Goal: Information Seeking & Learning: Learn about a topic

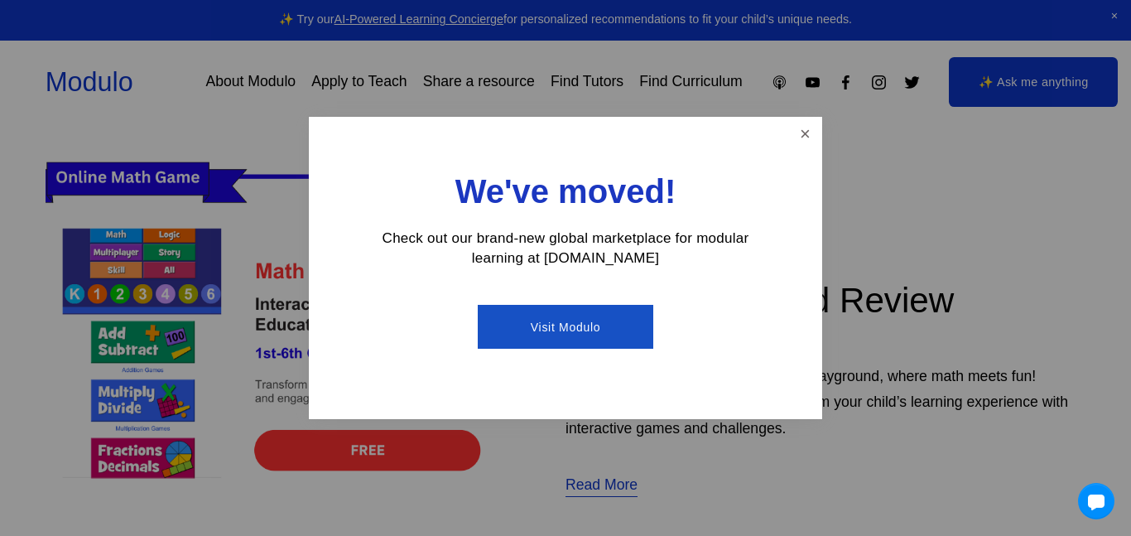
scroll to position [455, 0]
click at [793, 130] on link "Close" at bounding box center [805, 133] width 29 height 29
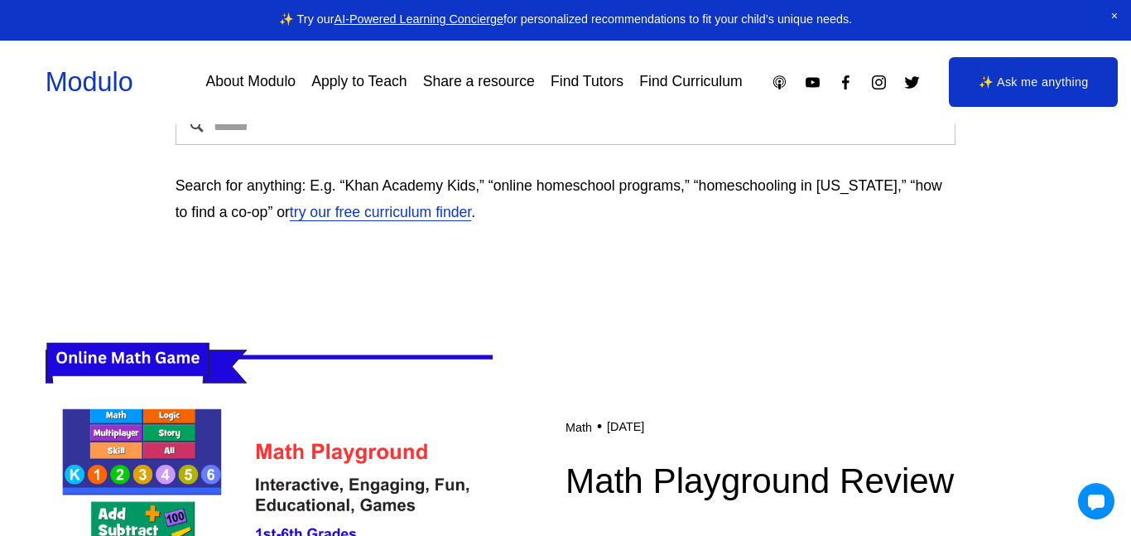
scroll to position [0, 0]
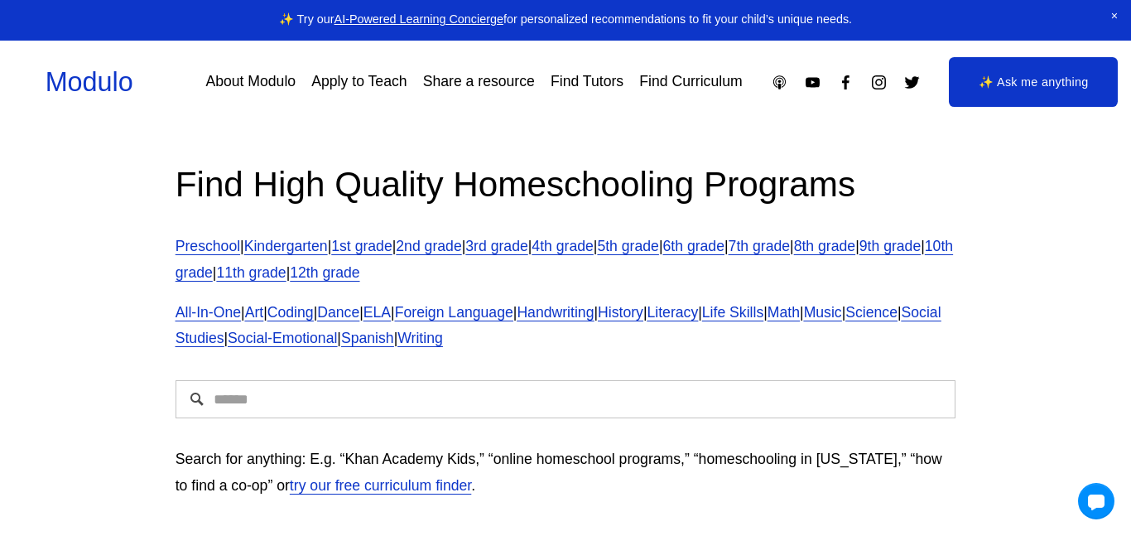
click at [289, 398] on input "Search" at bounding box center [566, 399] width 781 height 38
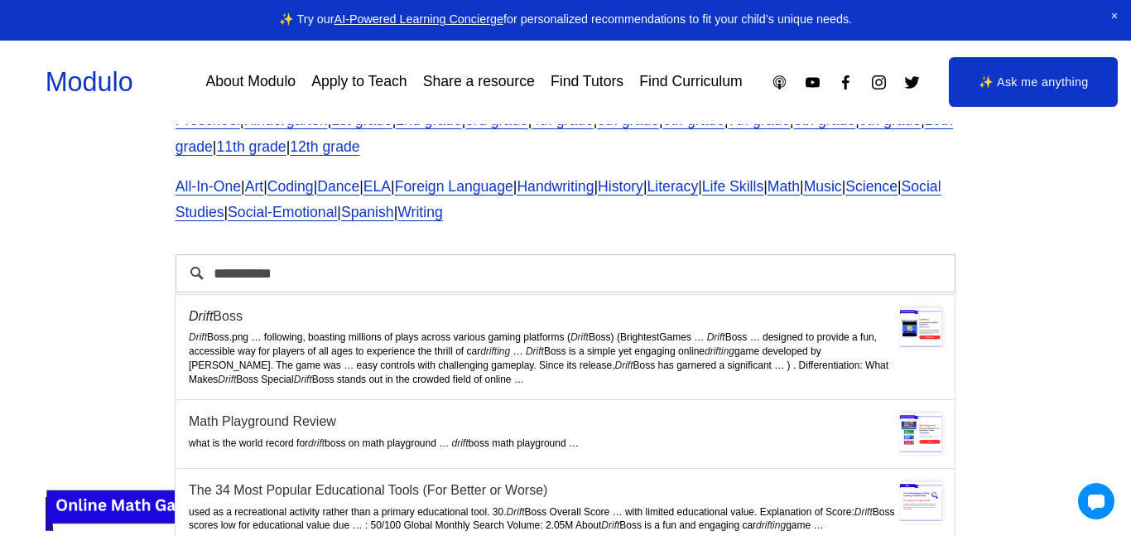
scroll to position [128, 0]
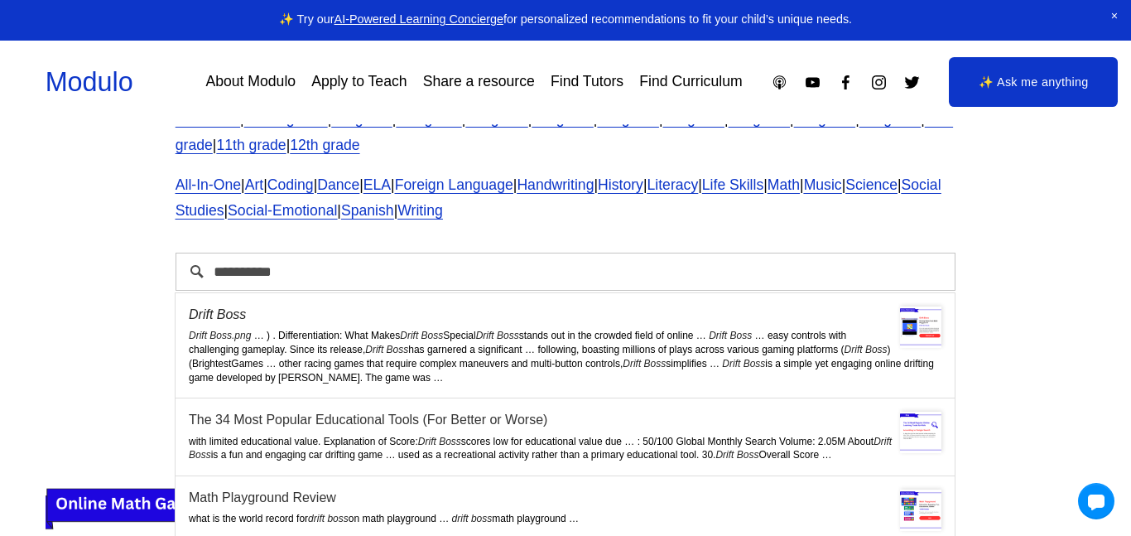
type input "**********"
click at [387, 312] on div "Drift Boss" at bounding box center [565, 314] width 753 height 16
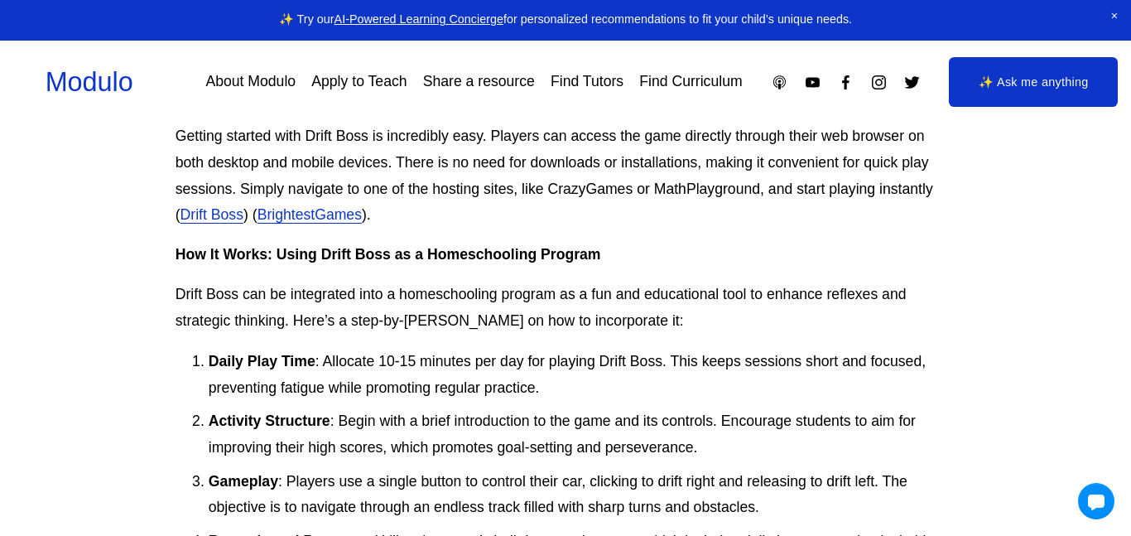
scroll to position [1060, 0]
click at [287, 222] on link "BrightestGames" at bounding box center [310, 215] width 104 height 17
click at [218, 215] on link "Drift Boss" at bounding box center [212, 215] width 63 height 17
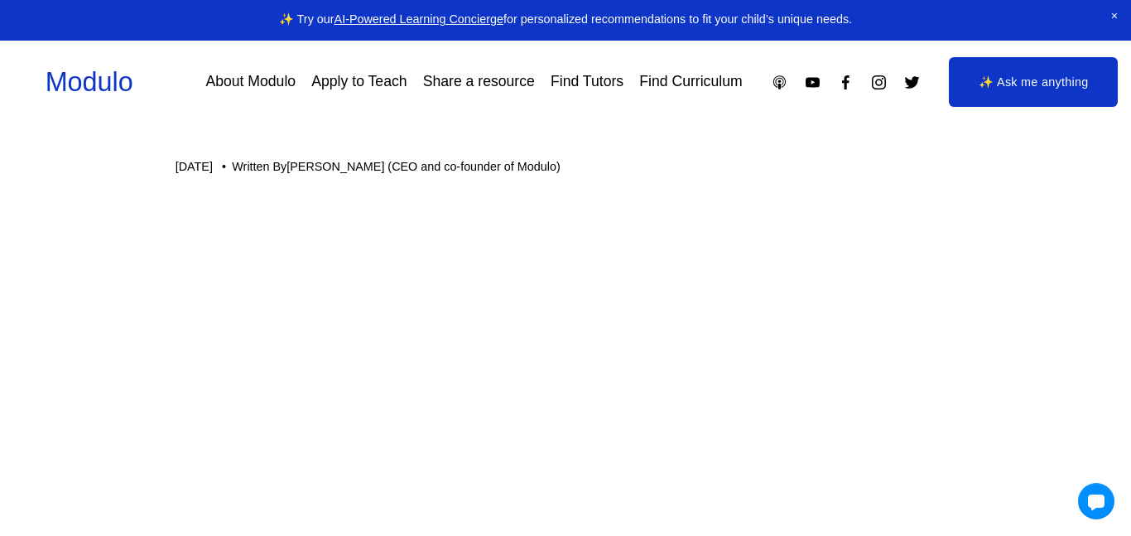
scroll to position [132, 0]
